Goal: Task Accomplishment & Management: Manage account settings

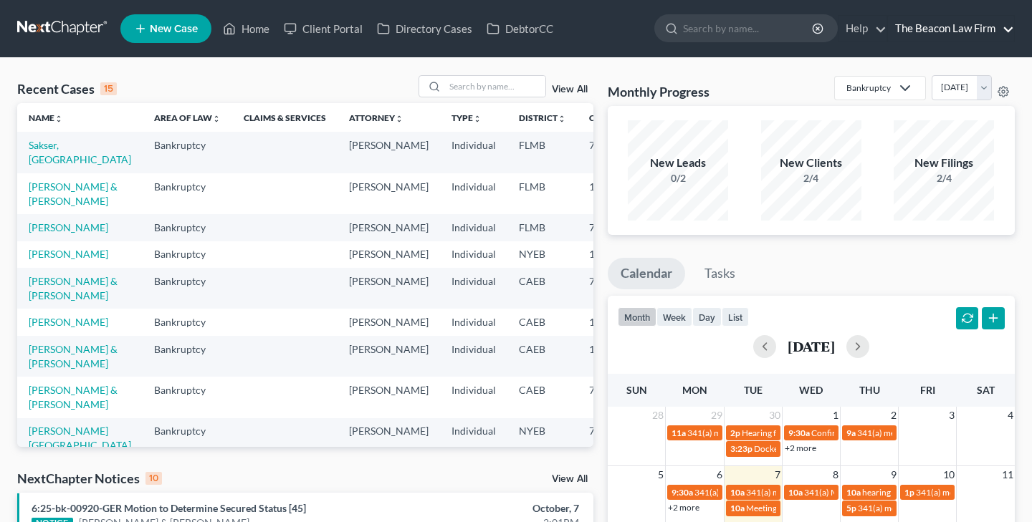
click at [1008, 28] on link "The Beacon Law Firm" at bounding box center [951, 29] width 126 height 26
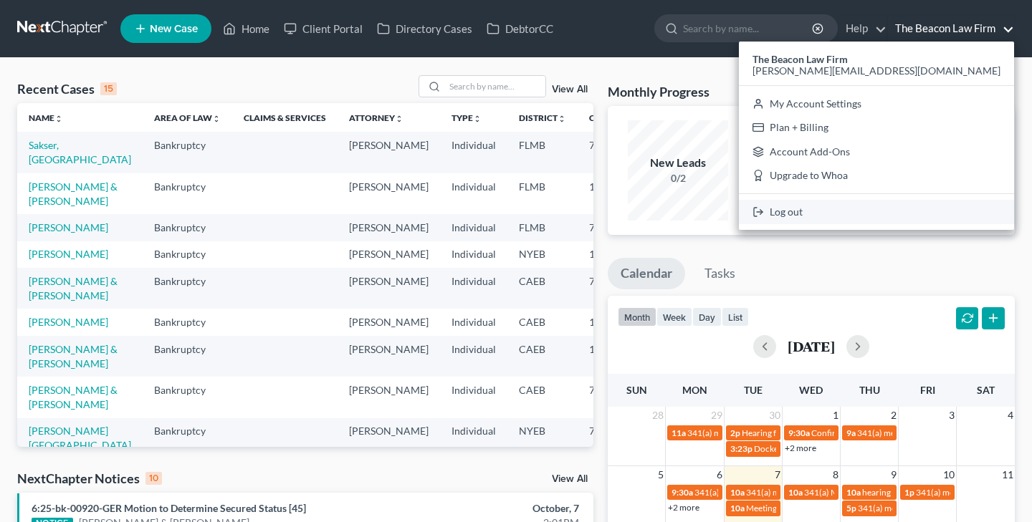
click at [919, 210] on link "Log out" at bounding box center [876, 212] width 275 height 24
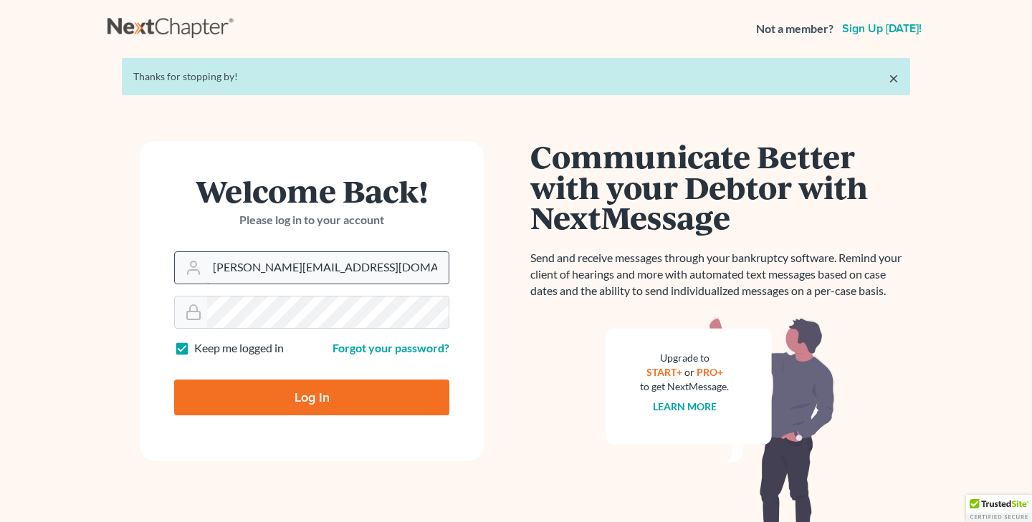
type input "[PERSON_NAME][EMAIL_ADDRESS][DOMAIN_NAME]"
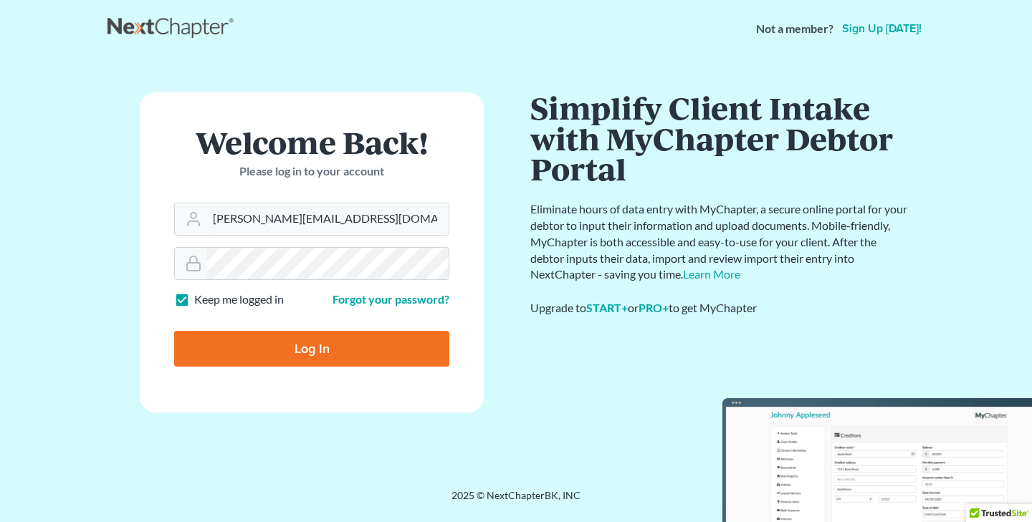
click at [310, 350] on input "Log In" at bounding box center [311, 349] width 275 height 36
type input "Thinking..."
